Goal: Navigation & Orientation: Find specific page/section

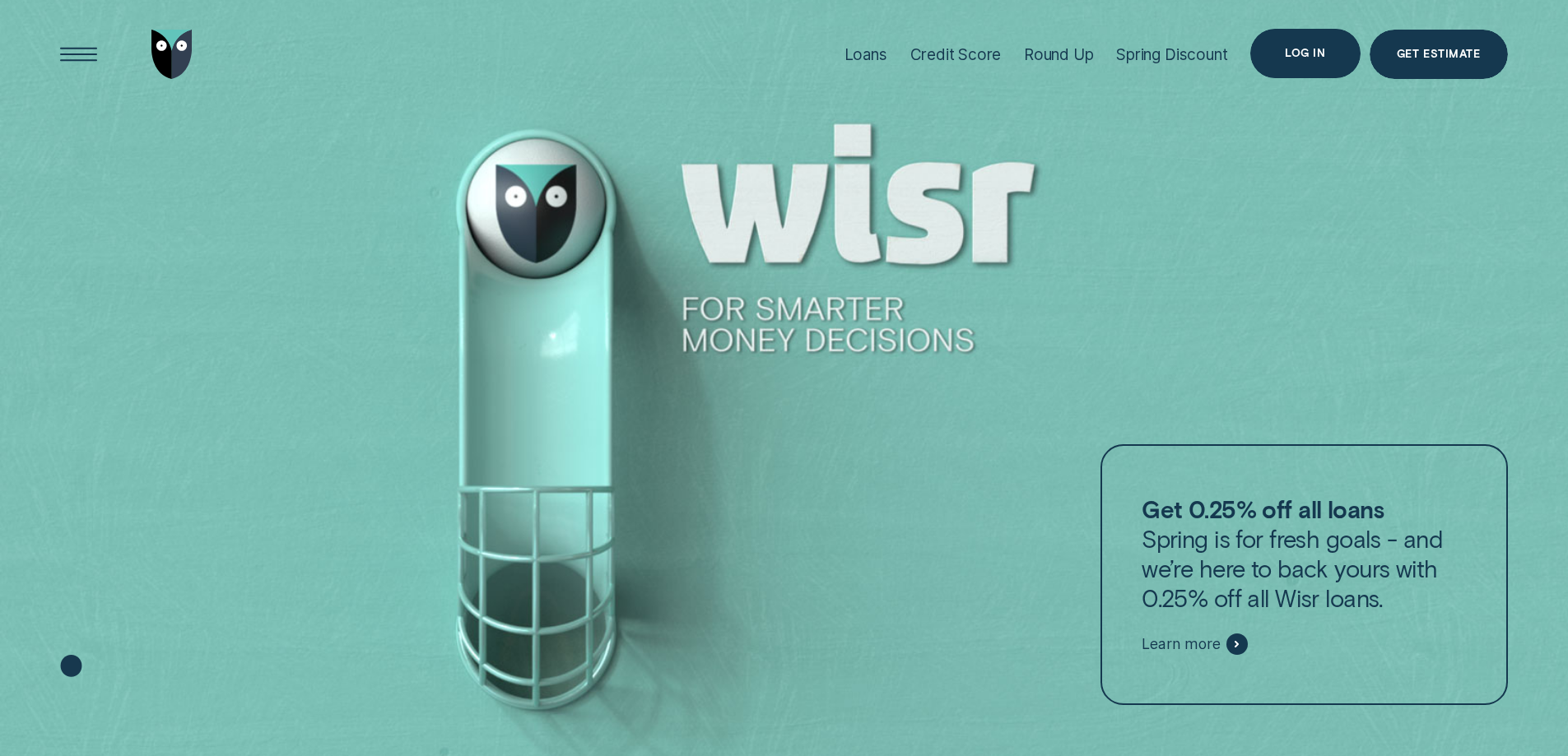
click at [1305, 49] on div "Log in" at bounding box center [1304, 53] width 40 height 10
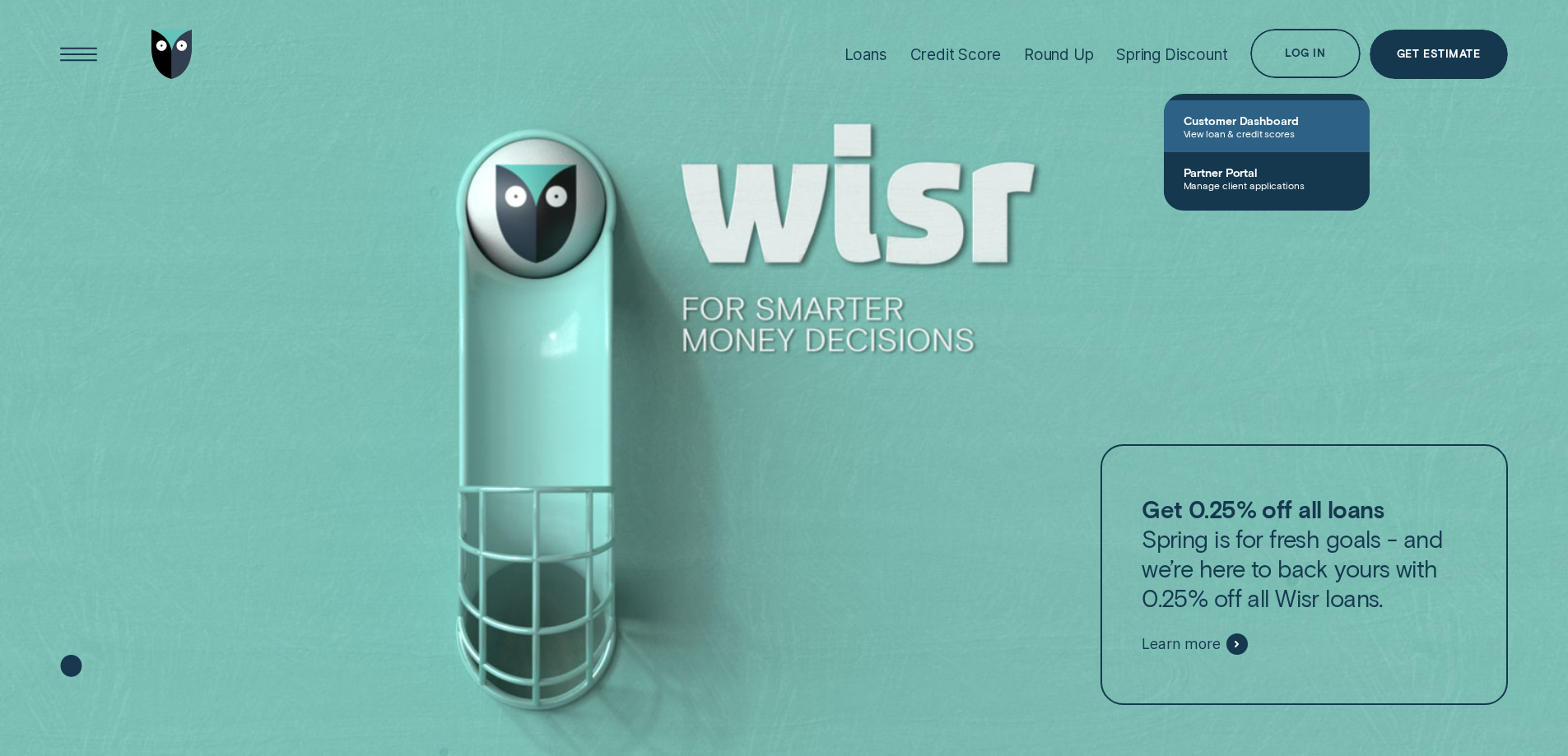
click at [1278, 120] on span "Customer Dashboard" at bounding box center [1266, 121] width 167 height 14
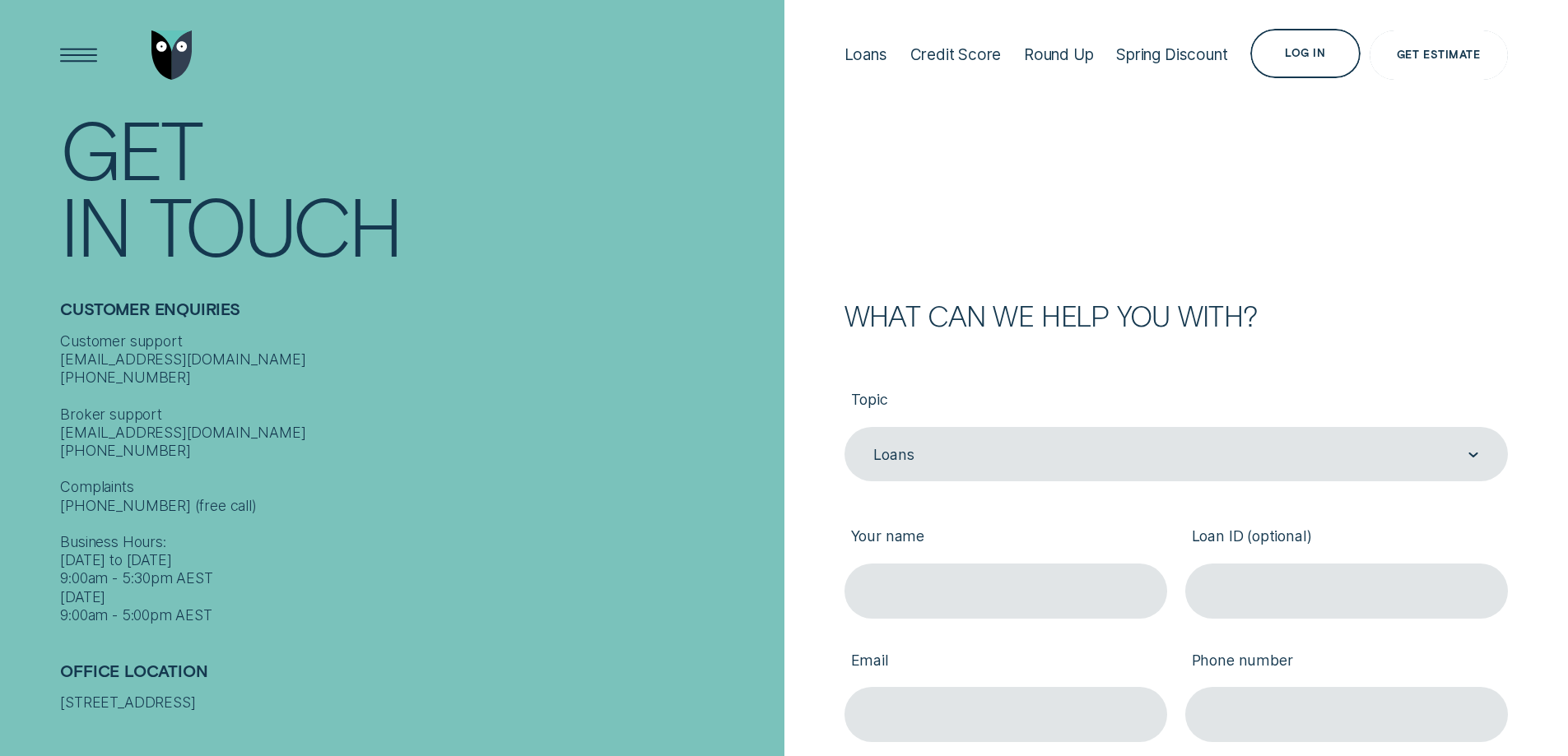
click at [1445, 62] on div "Get Estimate" at bounding box center [1438, 55] width 138 height 49
